Goal: Task Accomplishment & Management: Manage account settings

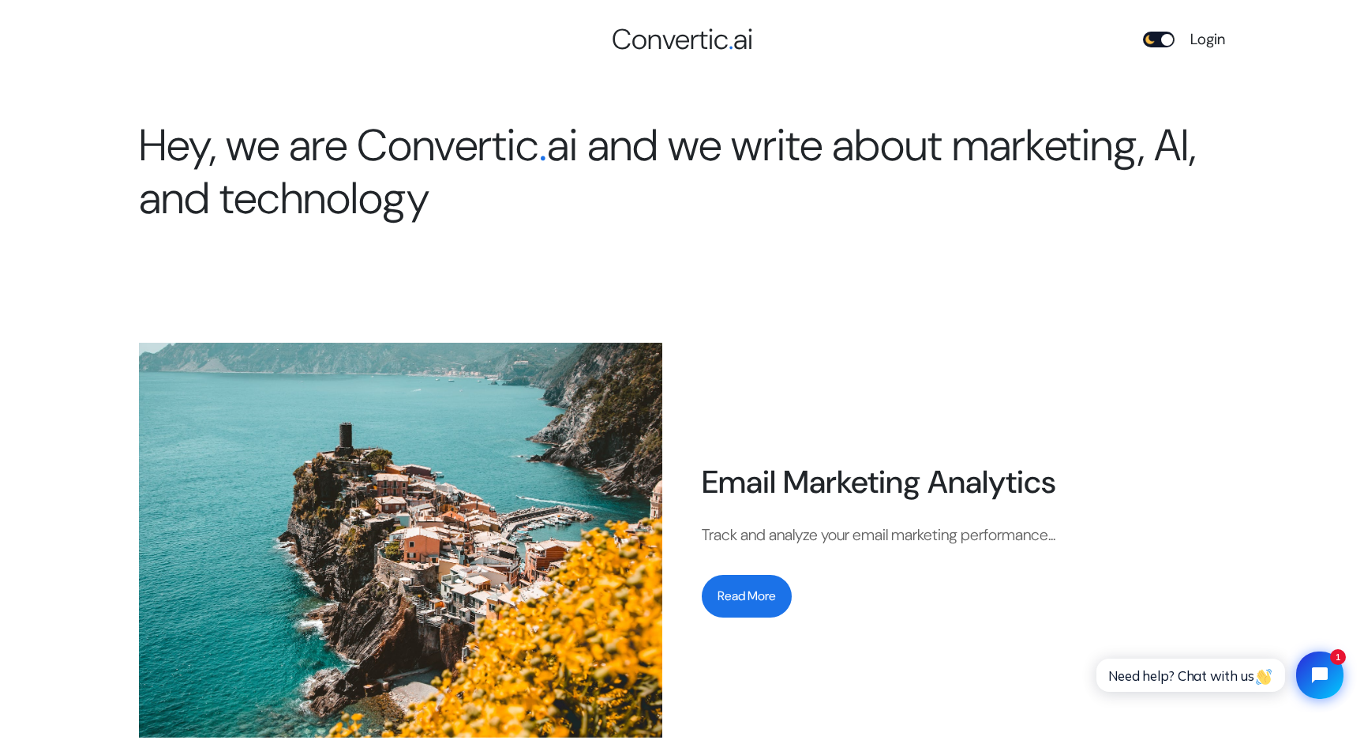
click at [1209, 39] on link "Login" at bounding box center [1208, 39] width 35 height 23
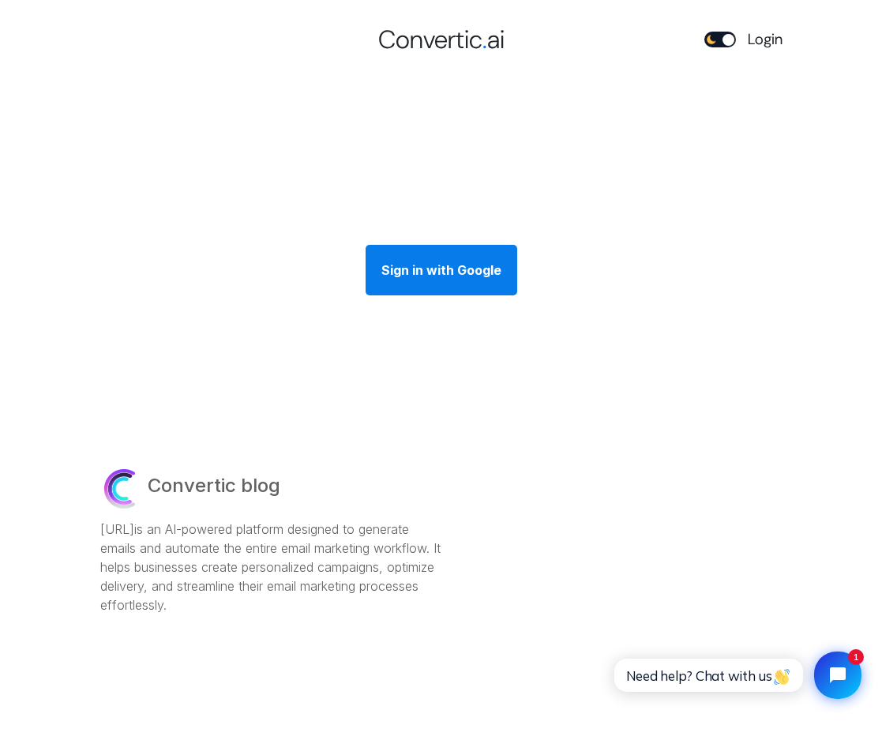
click at [403, 273] on div "Sign in with Google" at bounding box center [442, 270] width 152 height 51
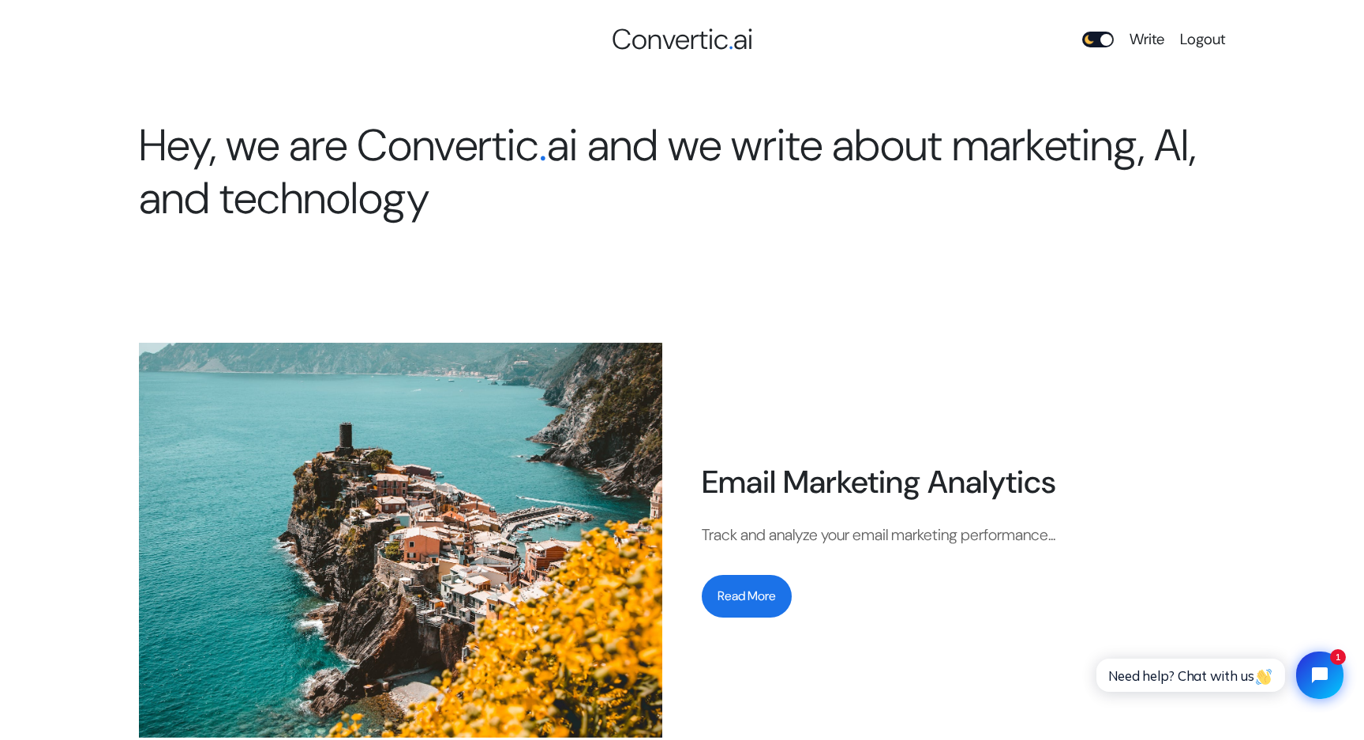
click at [881, 31] on span "Logout" at bounding box center [1202, 39] width 45 height 23
